Goal: Information Seeking & Learning: Learn about a topic

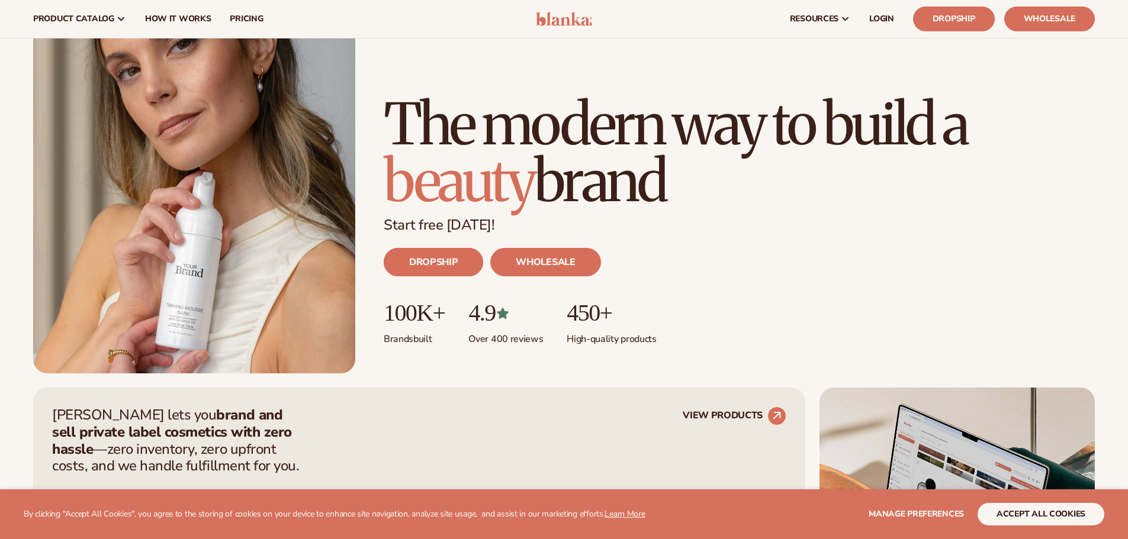
scroll to position [59, 0]
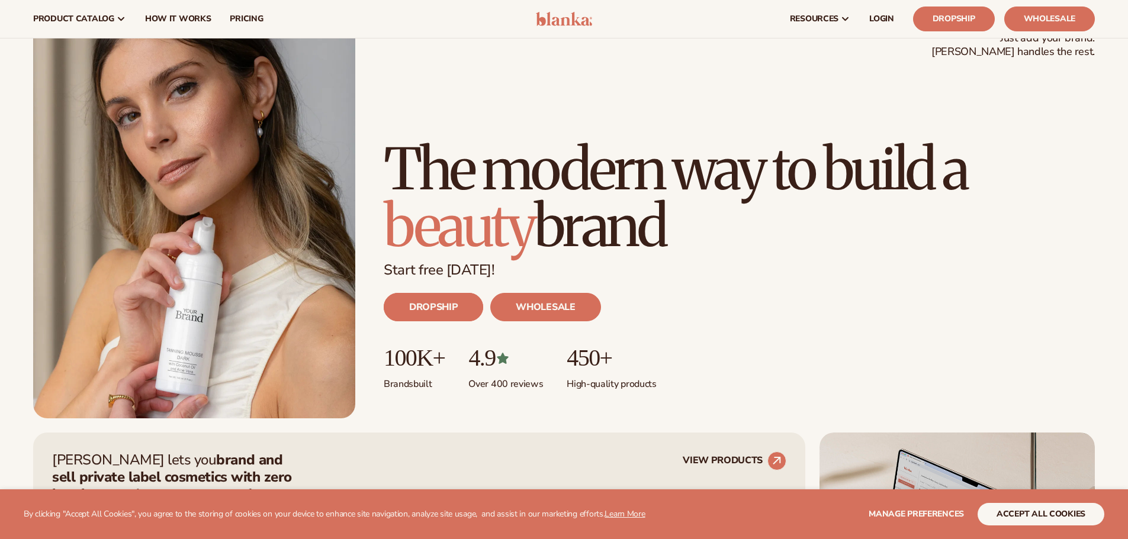
click at [427, 300] on link "DROPSHIP" at bounding box center [433, 307] width 99 height 28
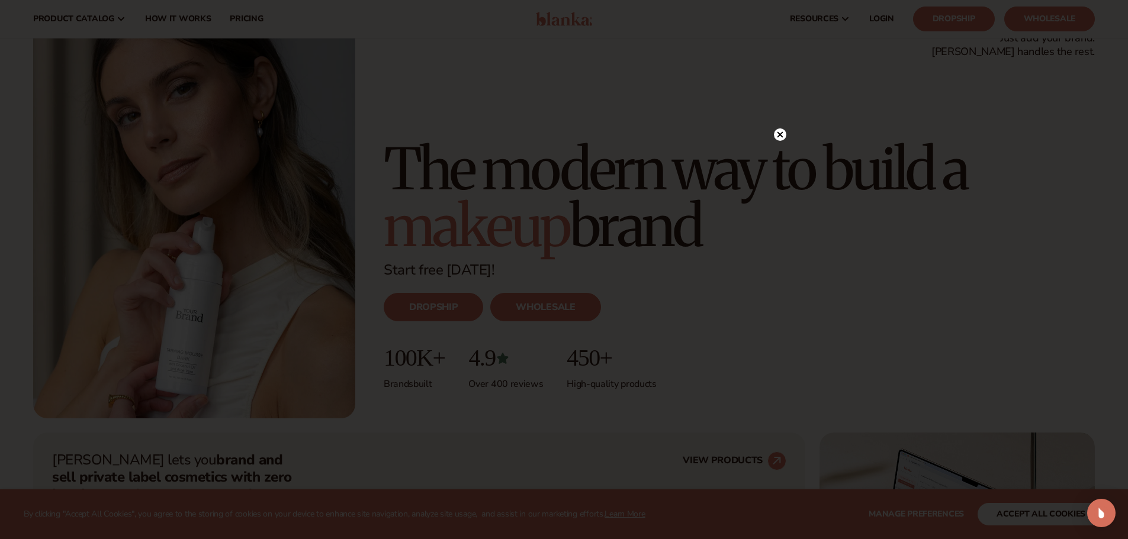
click at [779, 134] on icon at bounding box center [780, 135] width 6 height 6
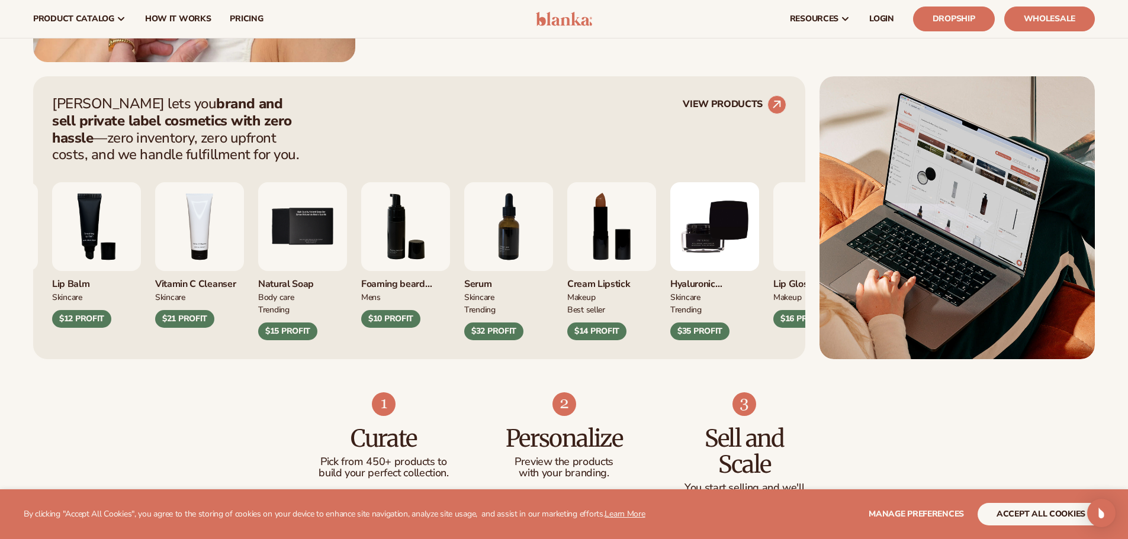
scroll to position [414, 0]
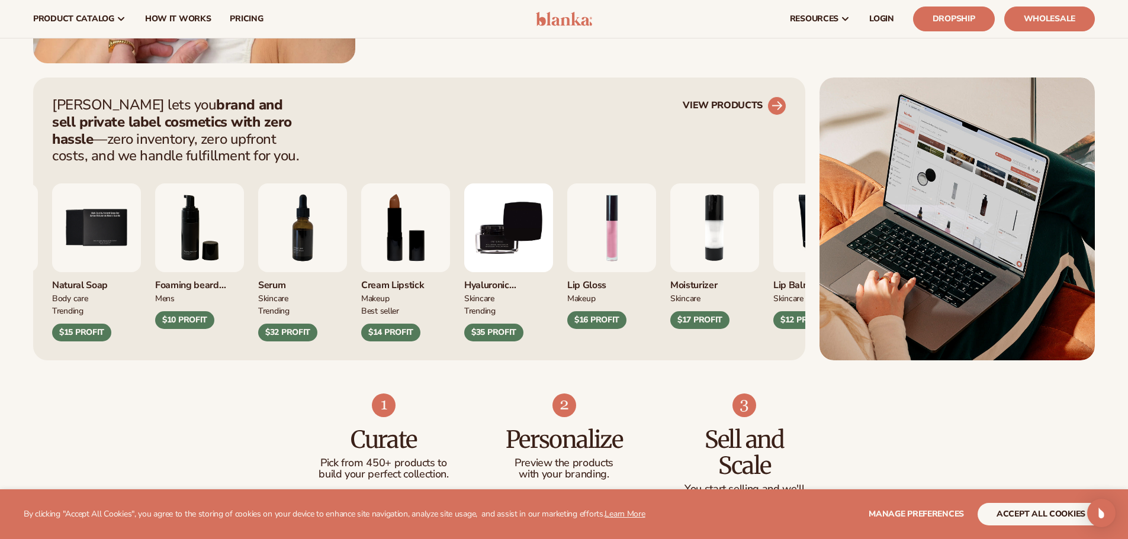
click at [764, 109] on link "VIEW PRODUCTS" at bounding box center [734, 105] width 104 height 19
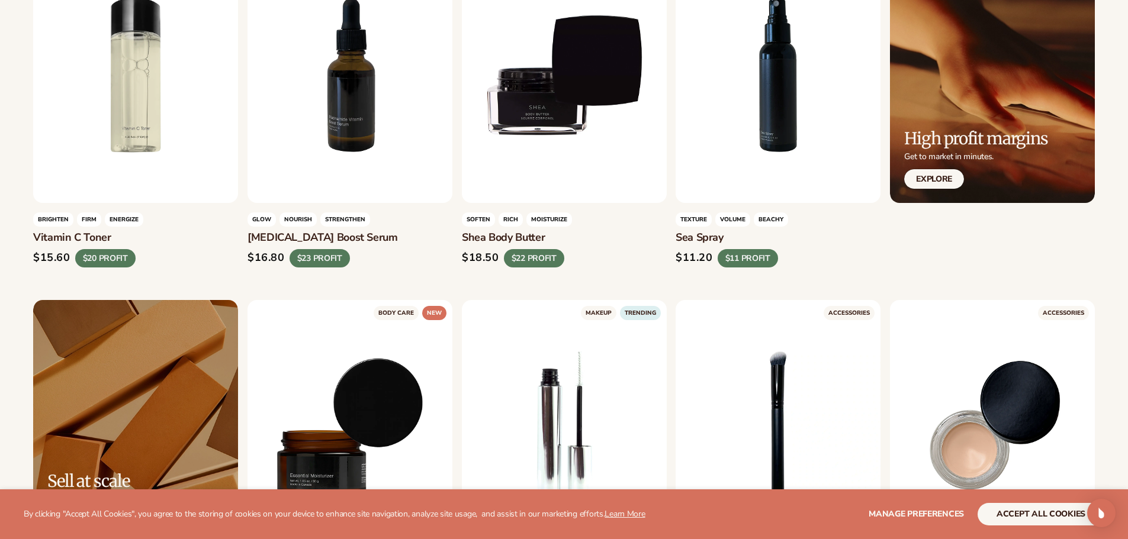
scroll to position [2249, 0]
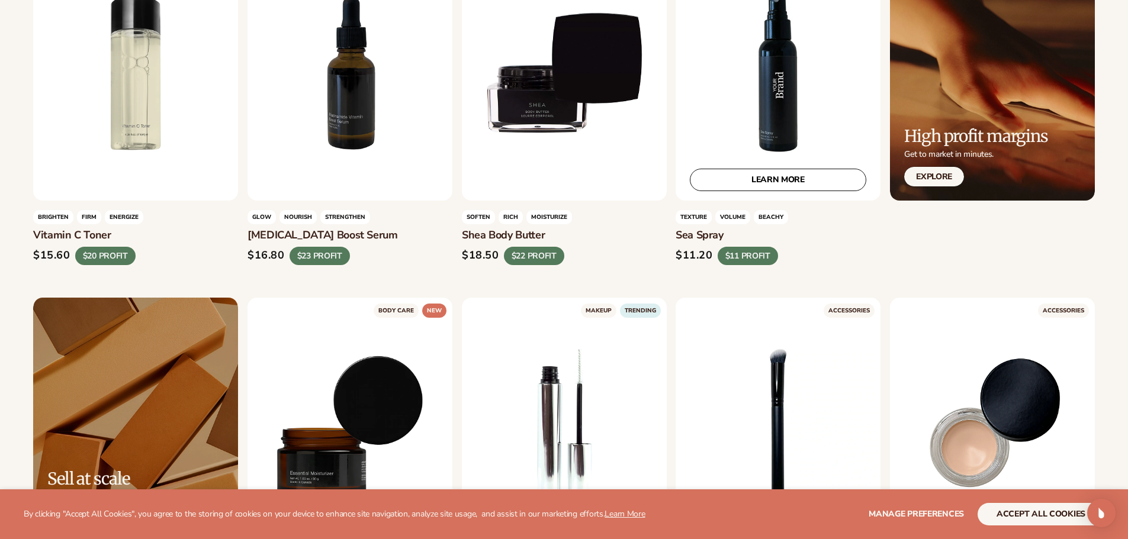
click at [724, 147] on div "LEARN MORE" at bounding box center [777, 73] width 205 height 256
click at [735, 178] on link "LEARN MORE" at bounding box center [778, 180] width 176 height 22
